Goal: Check status: Check status

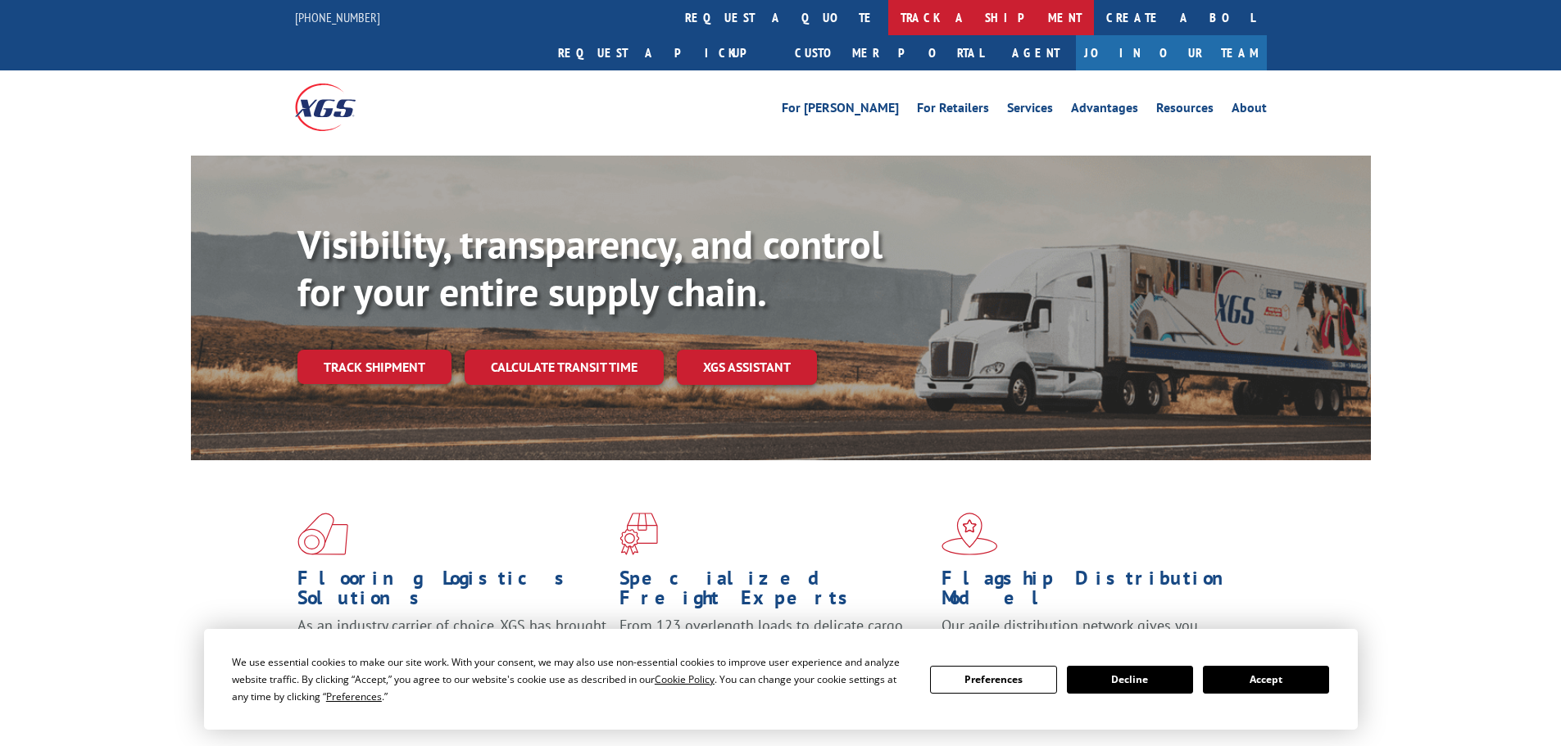
click at [888, 23] on link "track a shipment" at bounding box center [991, 17] width 206 height 35
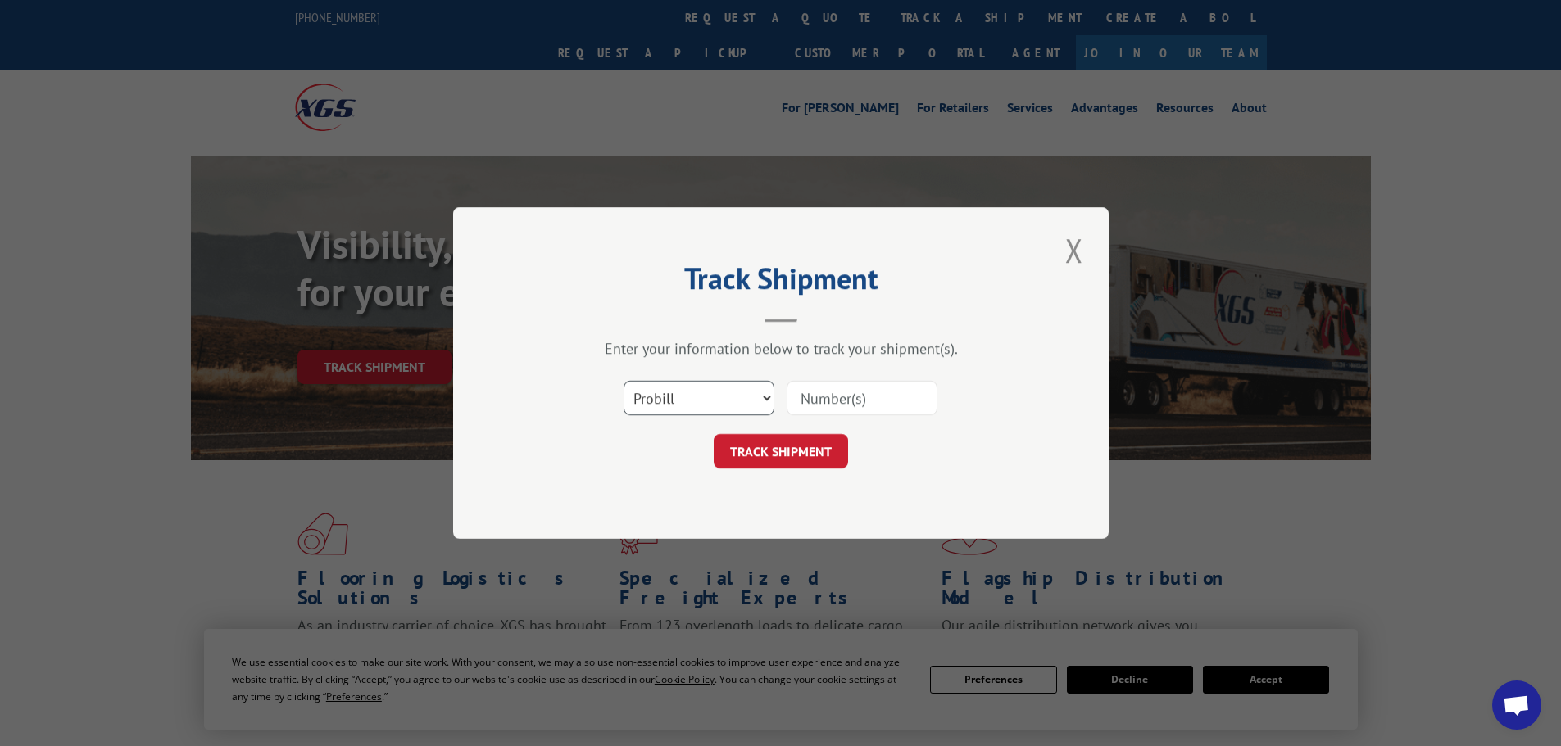
click at [686, 403] on select "Select category... Probill BOL PO" at bounding box center [699, 398] width 151 height 34
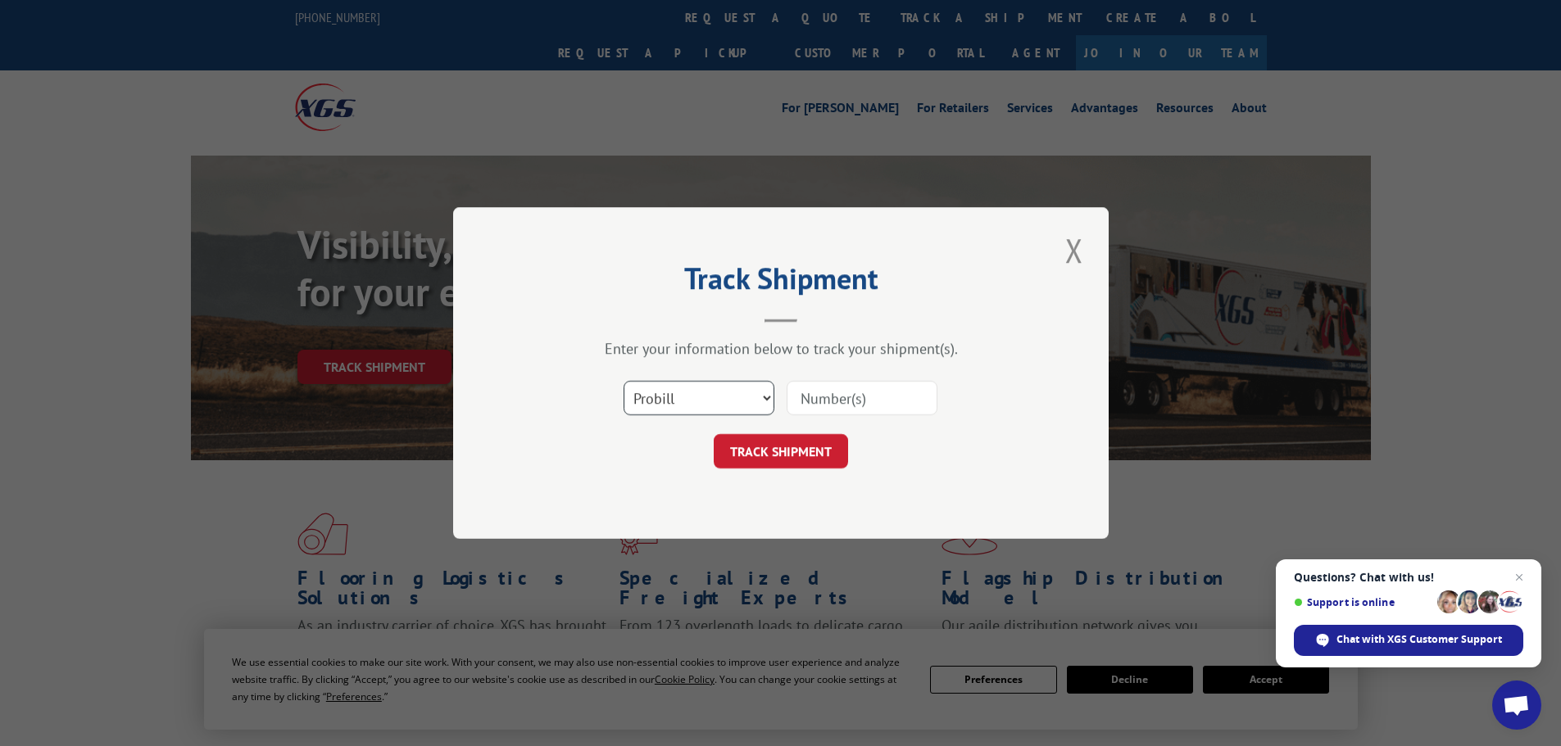
select select "po"
click at [624, 381] on select "Select category... Probill BOL PO" at bounding box center [699, 398] width 151 height 34
click at [802, 398] on input at bounding box center [862, 398] width 151 height 34
paste input "09527674"
type input "09527674"
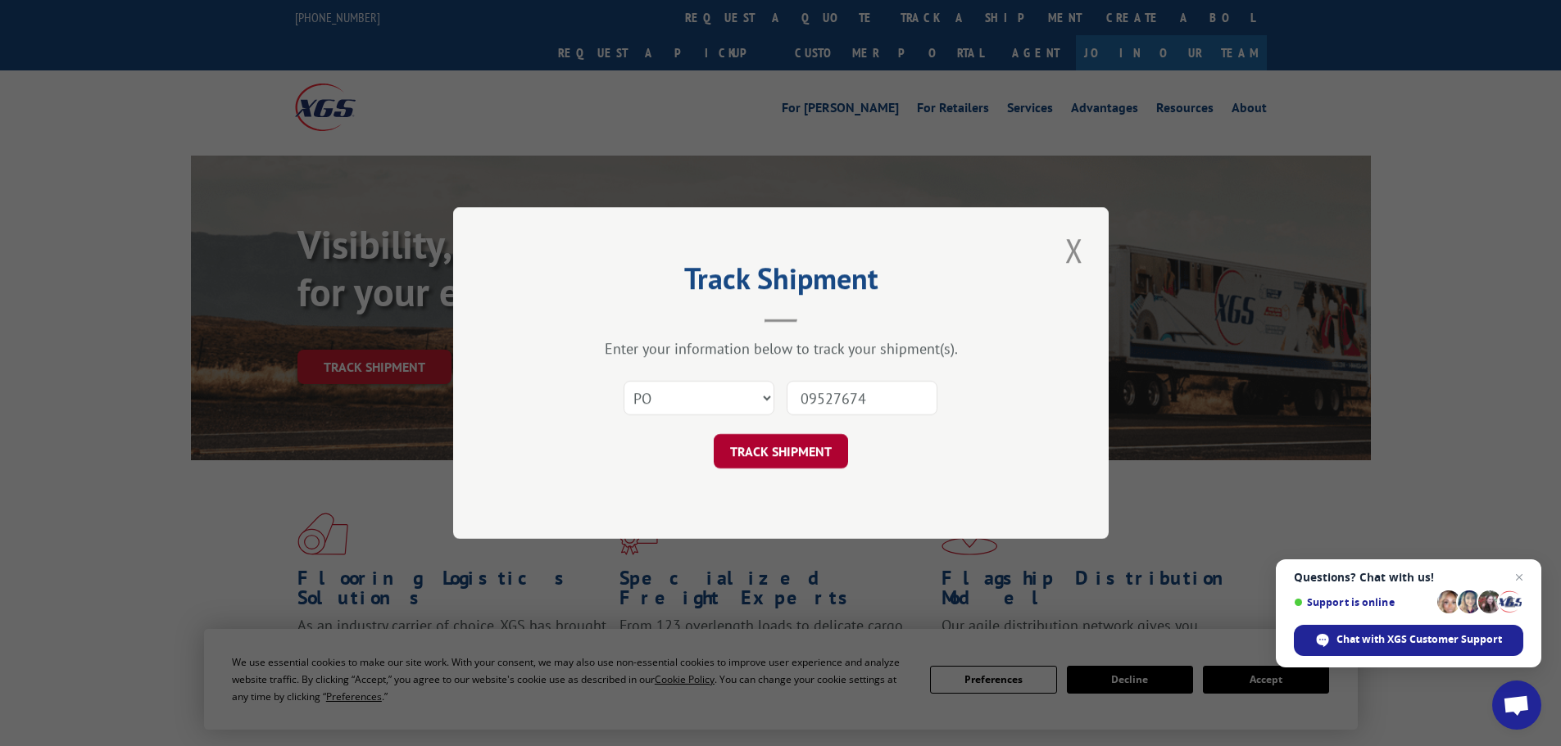
click at [794, 441] on button "TRACK SHIPMENT" at bounding box center [781, 451] width 134 height 34
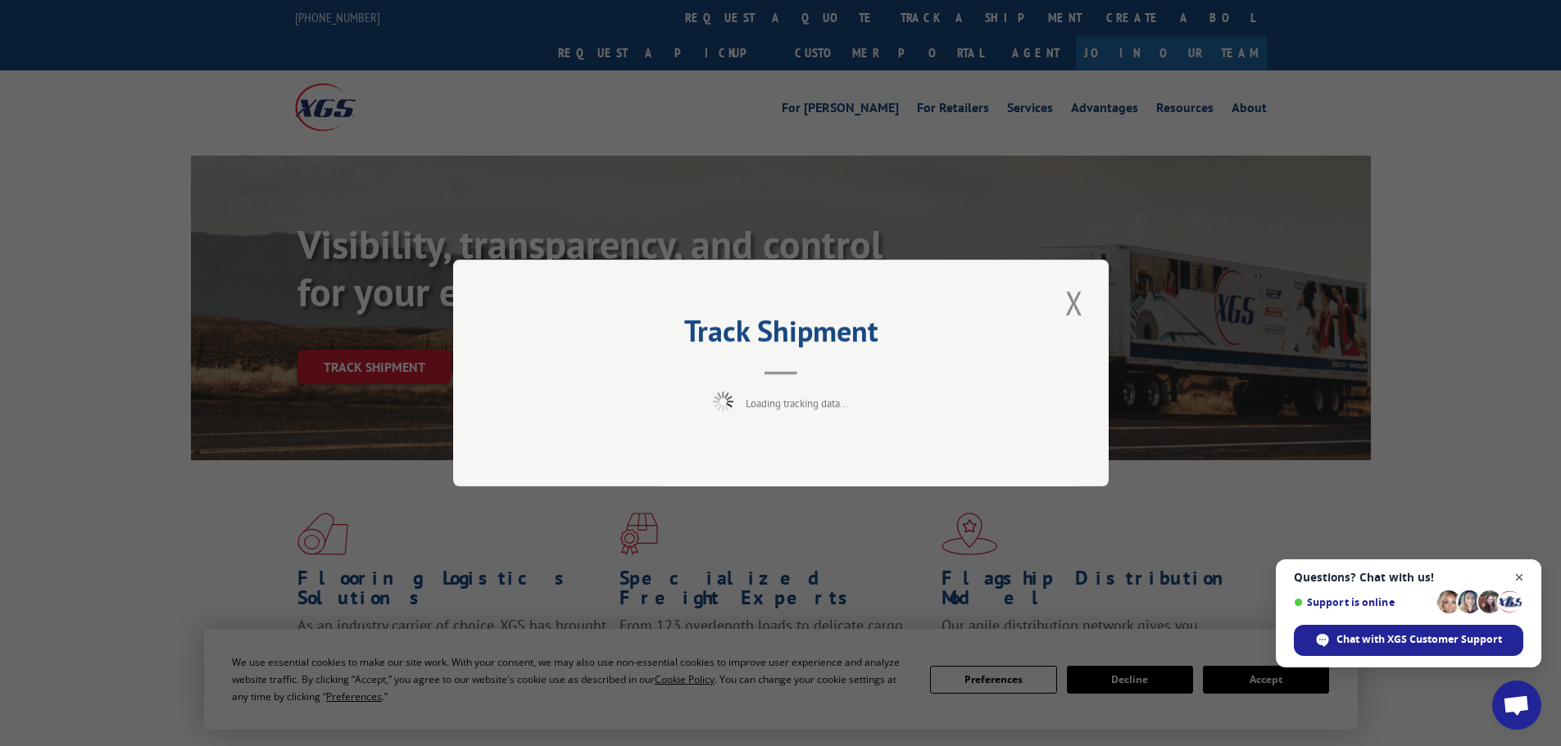
click at [1525, 578] on span "Open chat" at bounding box center [1519, 578] width 20 height 20
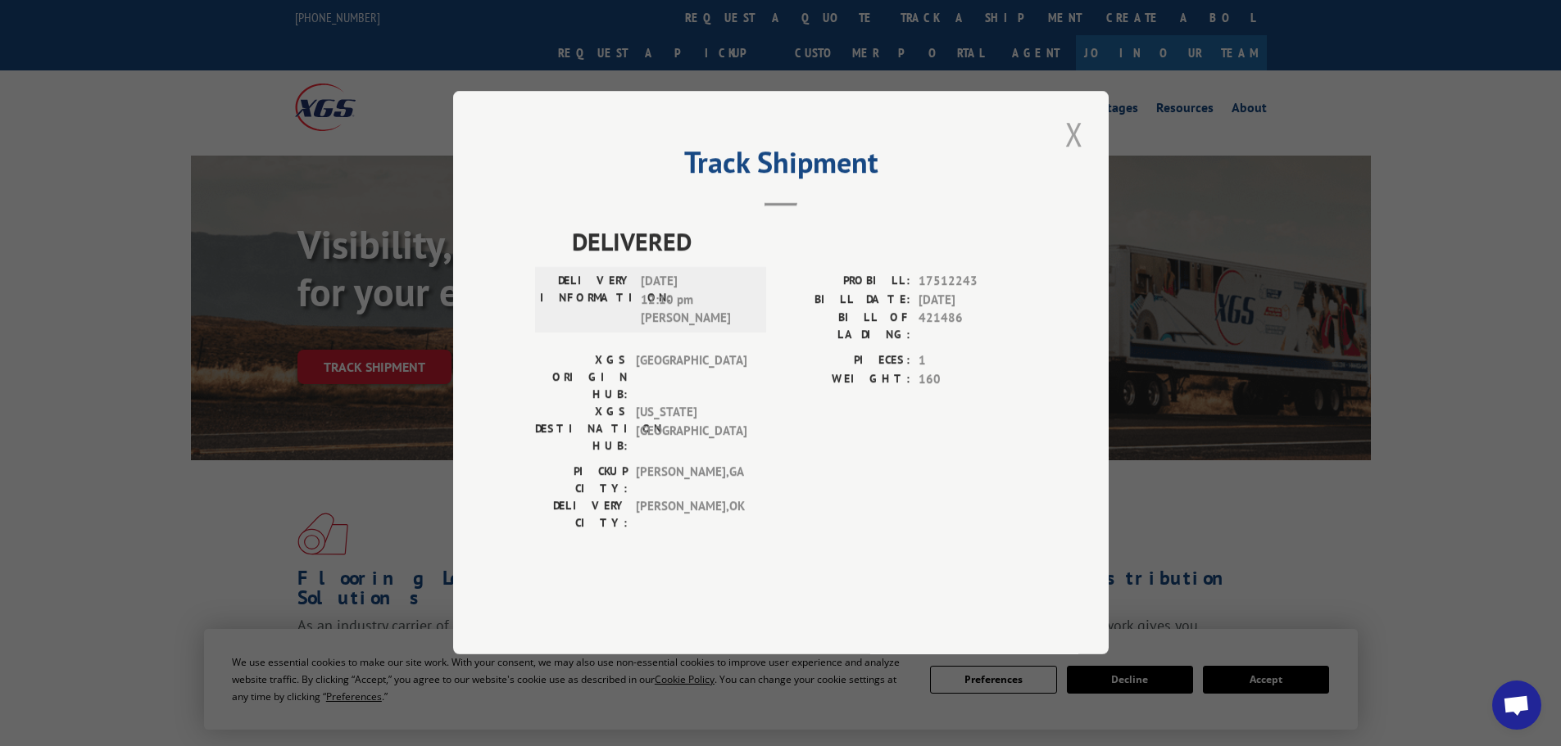
click at [1075, 157] on button "Close modal" at bounding box center [1074, 133] width 28 height 45
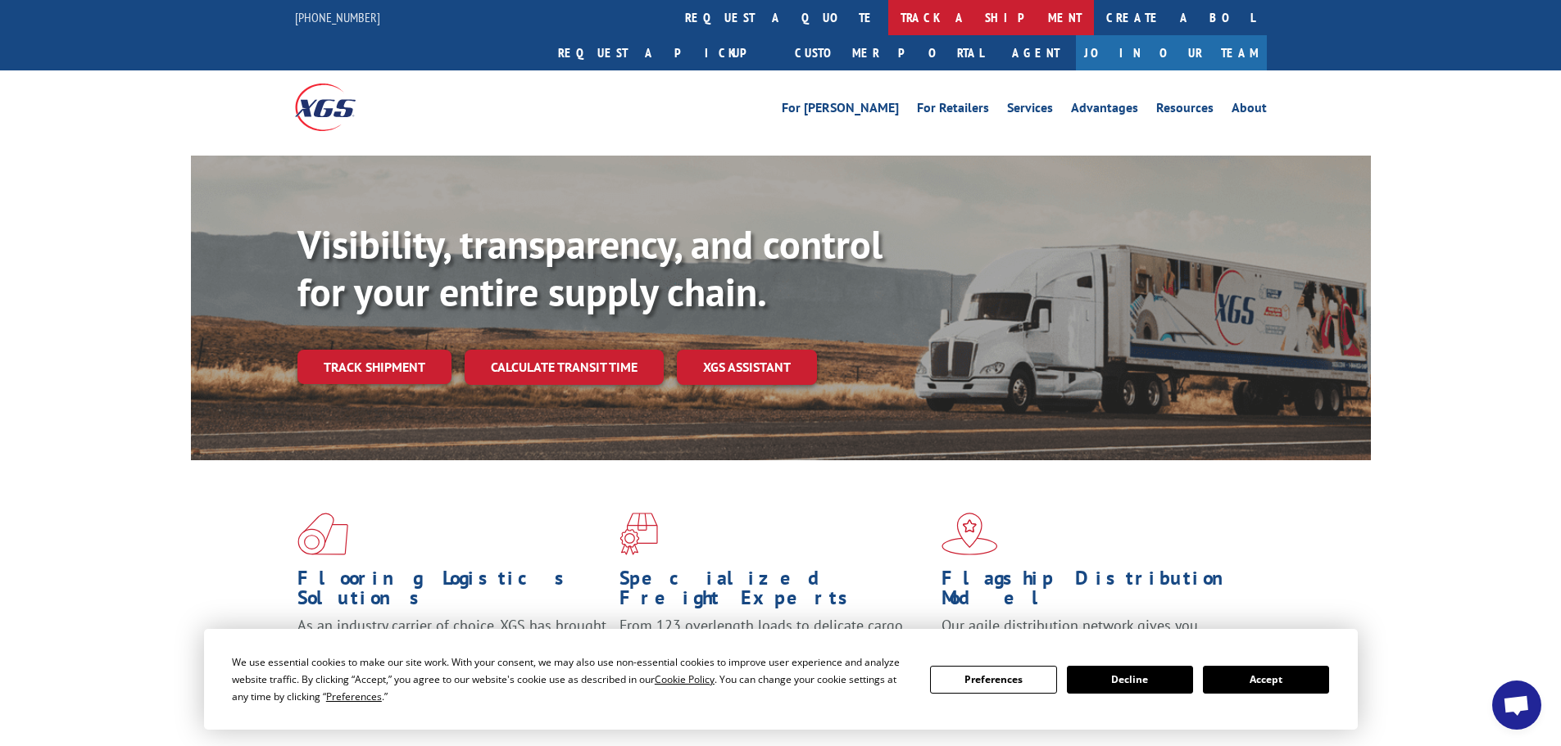
click at [888, 18] on link "track a shipment" at bounding box center [991, 17] width 206 height 35
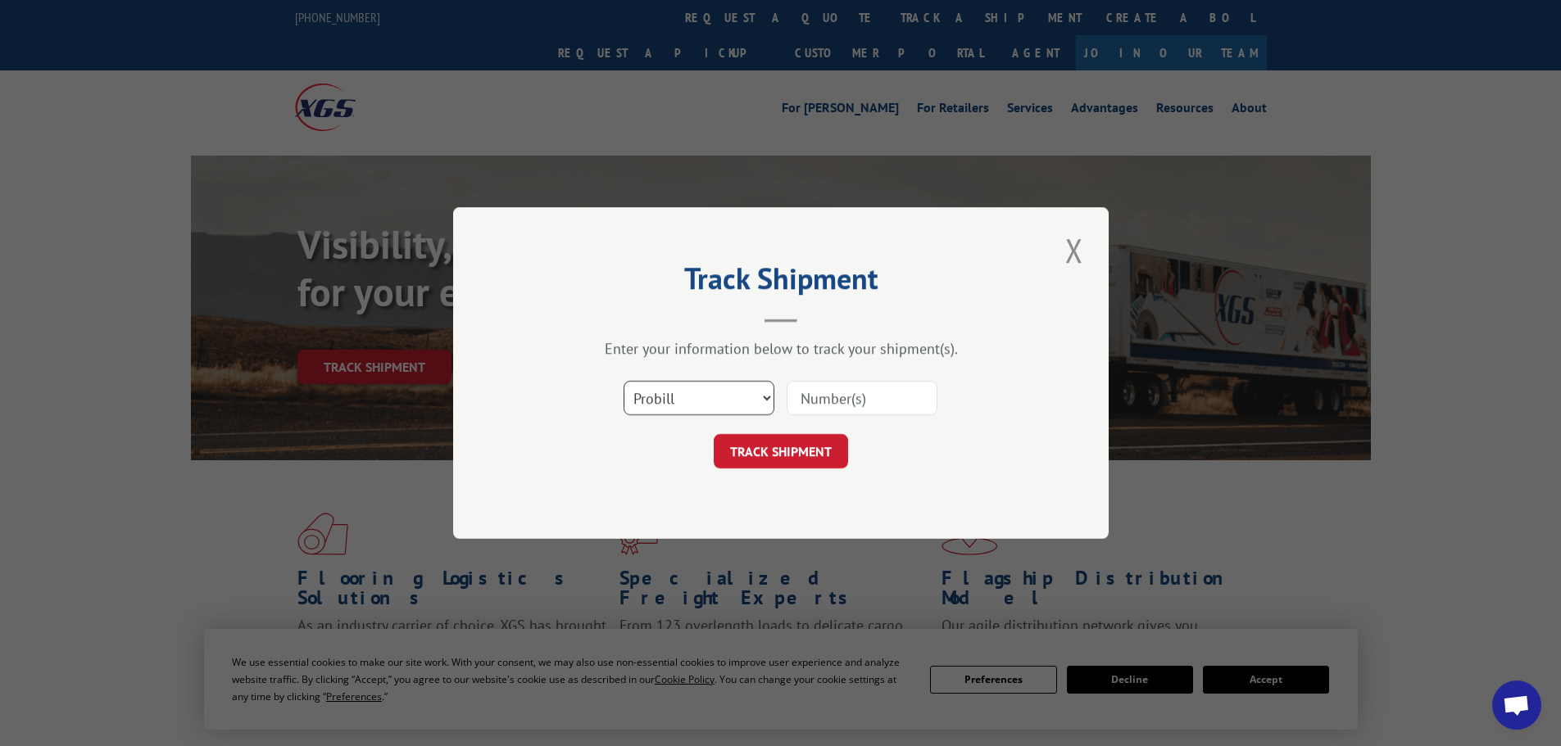
click at [692, 393] on select "Select category... Probill BOL PO" at bounding box center [699, 398] width 151 height 34
select select "po"
click at [624, 381] on select "Select category... Probill BOL PO" at bounding box center [699, 398] width 151 height 34
click at [860, 397] on input at bounding box center [862, 398] width 151 height 34
paste input "09527674"
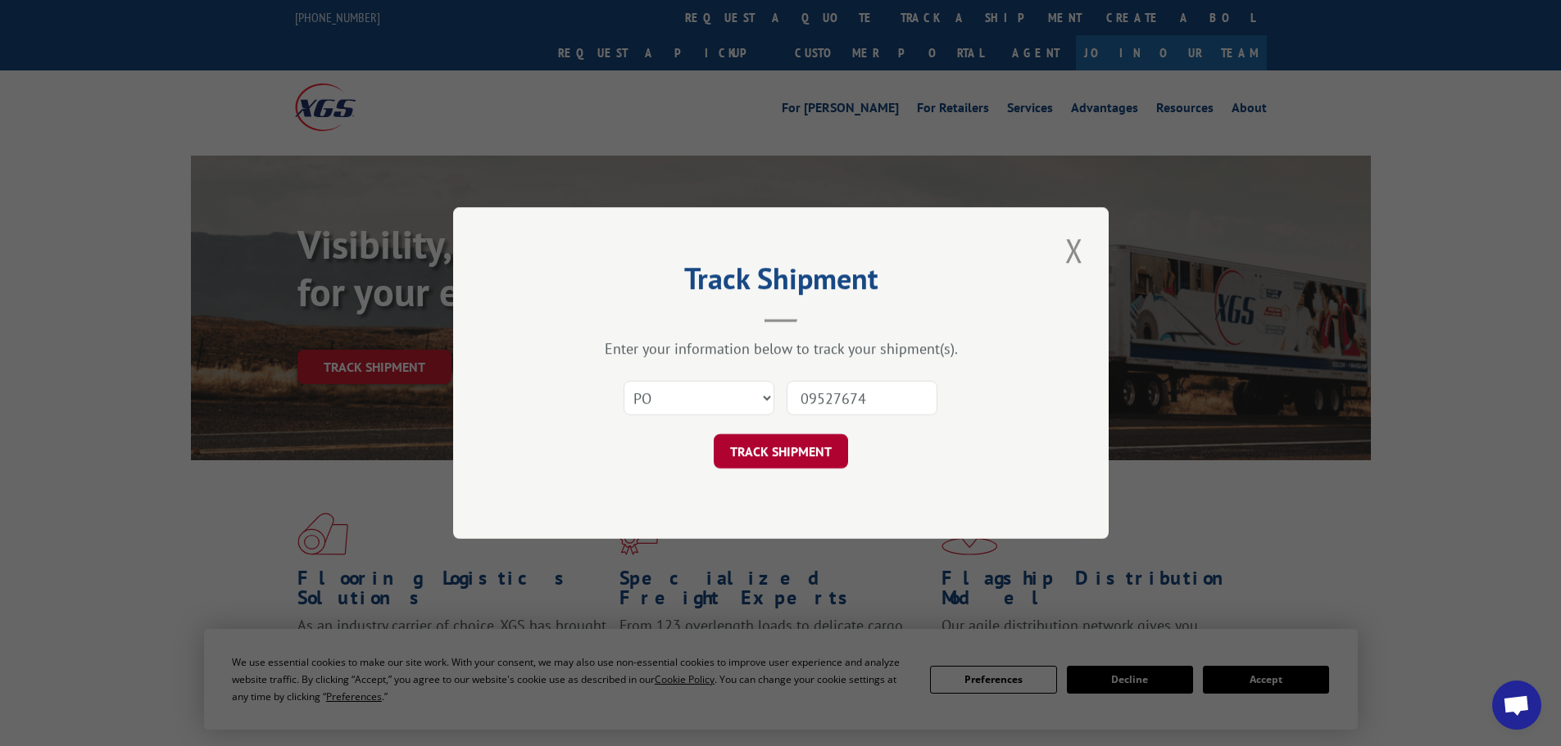
type input "09527674"
click at [789, 464] on button "TRACK SHIPMENT" at bounding box center [781, 451] width 134 height 34
